Goal: Check status

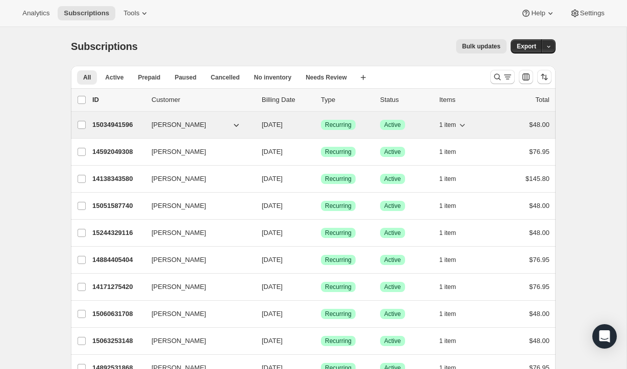
click at [129, 120] on p "15034941596" at bounding box center [117, 125] width 51 height 10
click at [122, 126] on p "15034941596" at bounding box center [117, 125] width 51 height 10
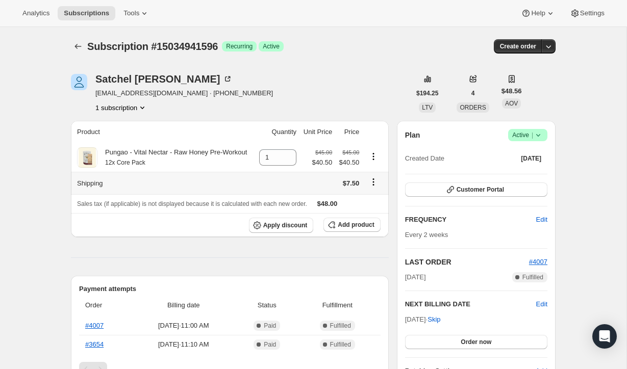
scroll to position [3, 0]
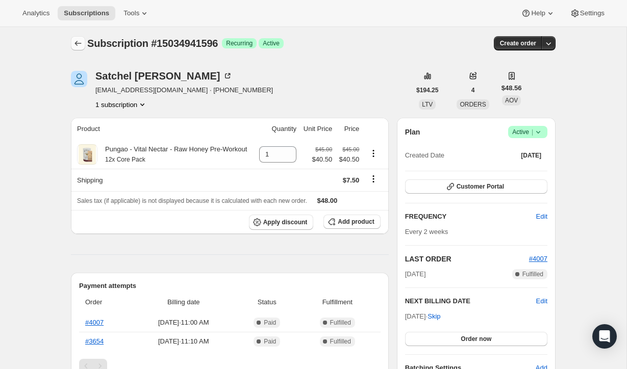
click at [78, 38] on button "Subscriptions" at bounding box center [78, 43] width 14 height 14
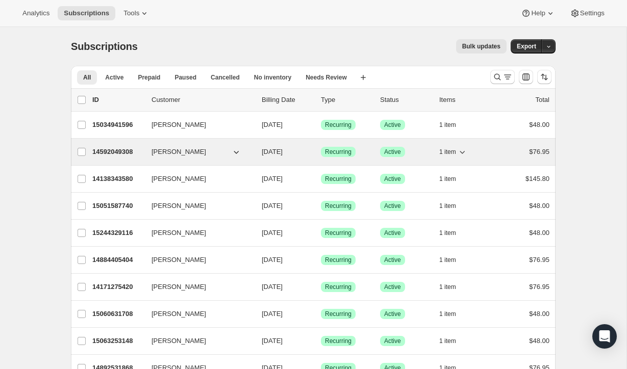
click at [121, 153] on p "14592049308" at bounding box center [117, 152] width 51 height 10
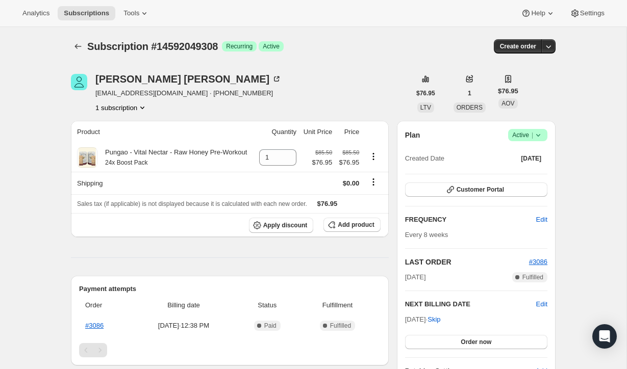
click at [76, 35] on div "Subscription #14592049308. This page is ready Subscription #14592049308 Success…" at bounding box center [313, 46] width 485 height 39
click at [78, 42] on icon "Subscriptions" at bounding box center [78, 46] width 10 height 10
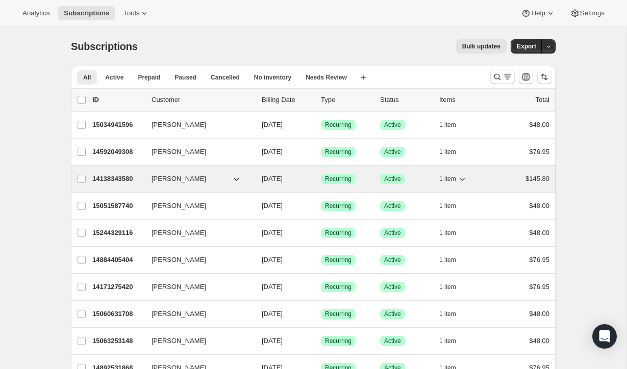
click at [115, 181] on p "14138343580" at bounding box center [117, 179] width 51 height 10
